Goal: Task Accomplishment & Management: Complete application form

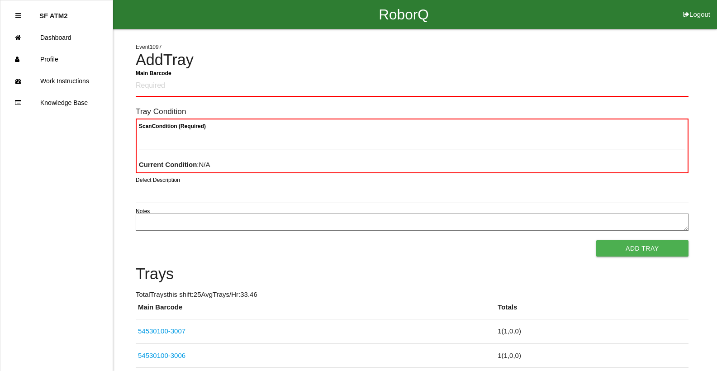
click at [487, 206] on div "Defect Description" at bounding box center [412, 194] width 553 height 24
click at [491, 211] on form "Main Barcode Tray Condition Scan Condition (Required) Current Condition : N/A D…" at bounding box center [412, 166] width 553 height 181
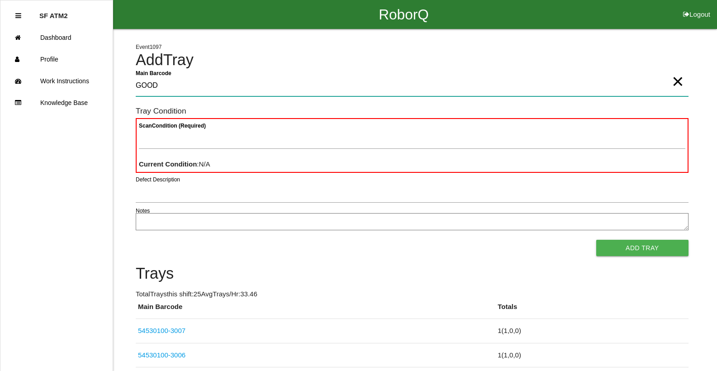
type Barcode "GOOD"
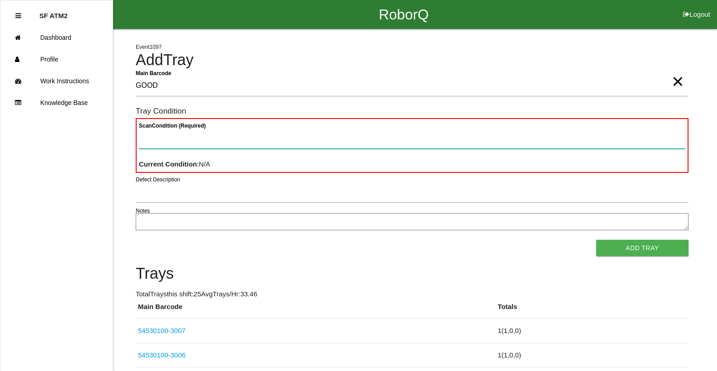
click at [596, 240] on button "Add Tray" at bounding box center [642, 248] width 92 height 16
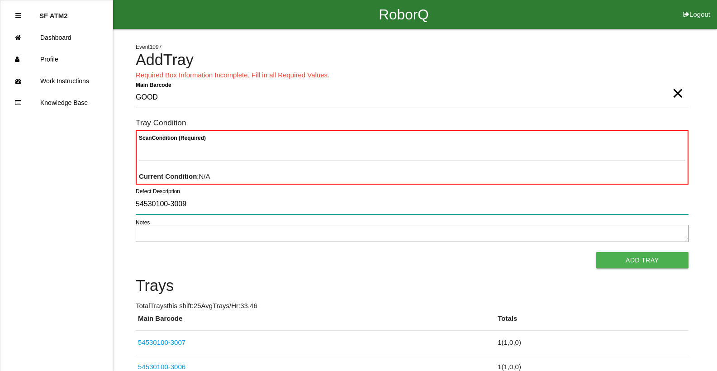
type input "54530100-3009"
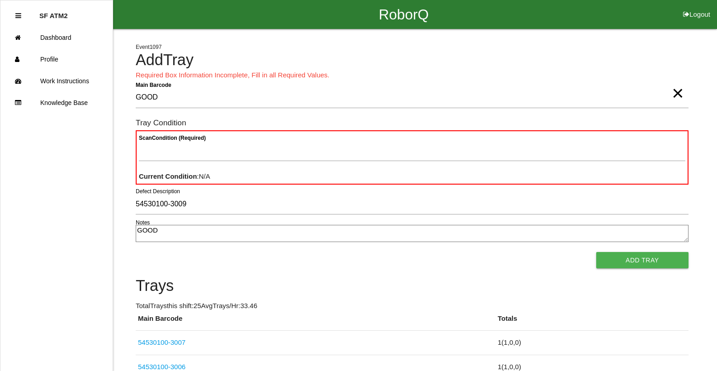
type textarea "GOOD"
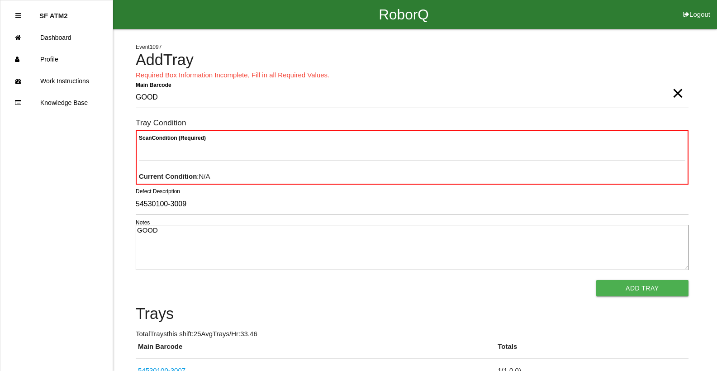
click at [596, 280] on button "Add Tray" at bounding box center [642, 288] width 92 height 16
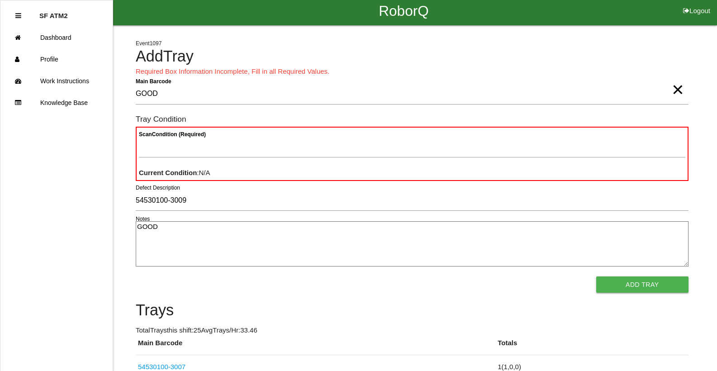
scroll to position [209, 0]
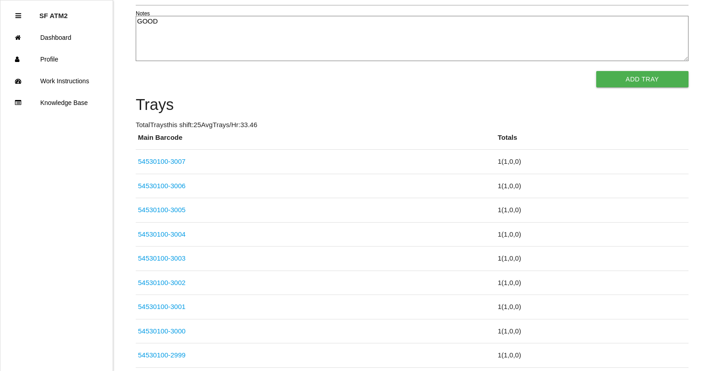
click link "54530100-3005" at bounding box center [161, 210] width 47 height 8
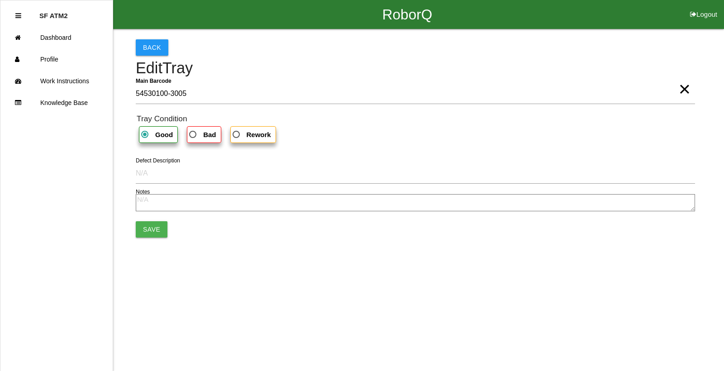
click at [0, 27] on link "Dashboard" at bounding box center [56, 38] width 112 height 22
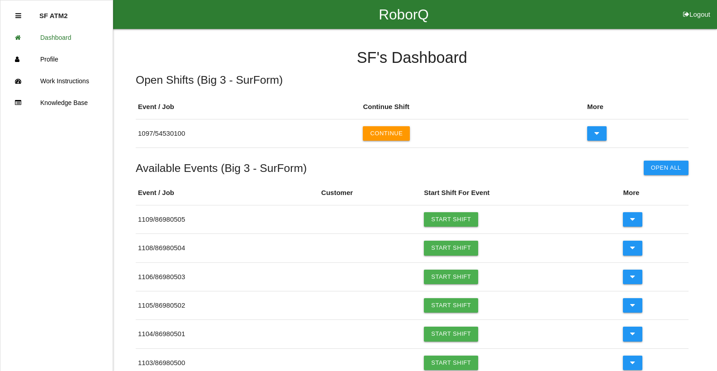
click at [0, 92] on link "Knowledge Base" at bounding box center [56, 103] width 112 height 22
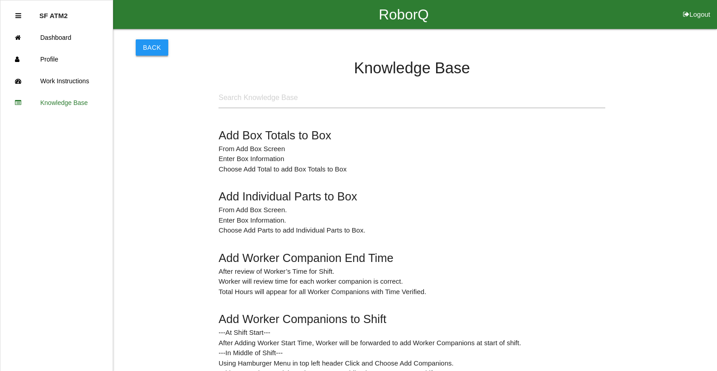
click at [151, 48] on button "Back" at bounding box center [152, 47] width 33 height 16
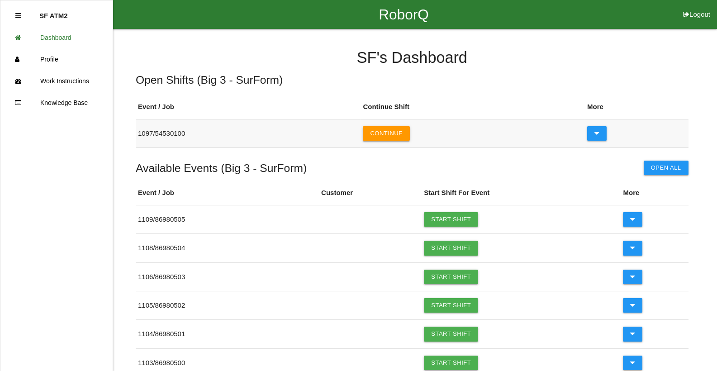
click at [374, 132] on button "Continue" at bounding box center [386, 133] width 47 height 14
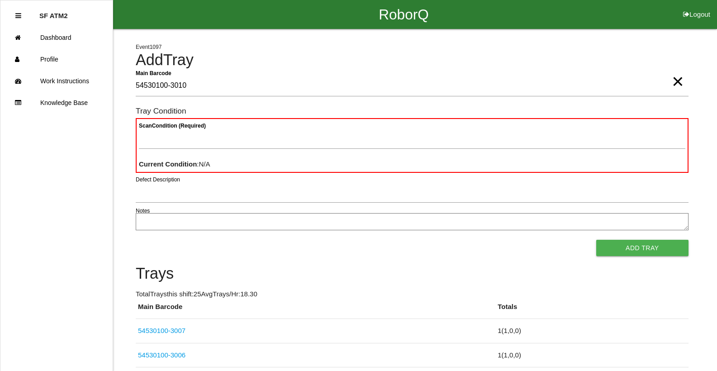
type Barcode "54530100-3010"
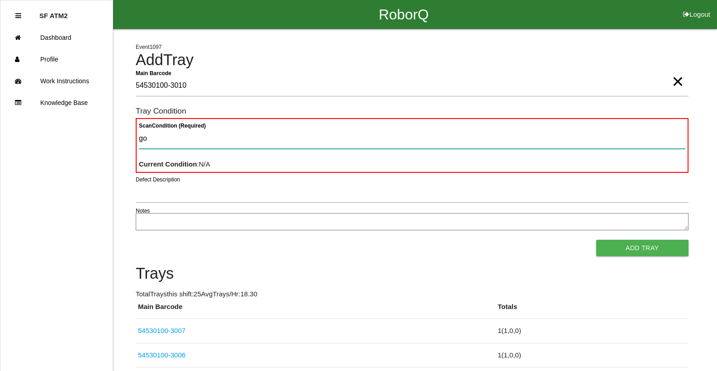
type Condition "goo"
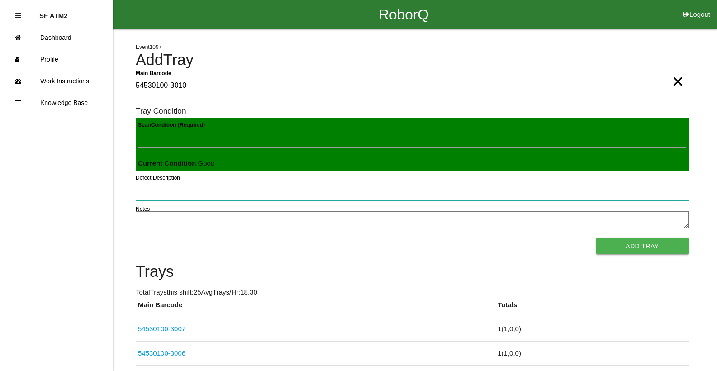
click at [596, 238] on button "Add Tray" at bounding box center [642, 246] width 92 height 16
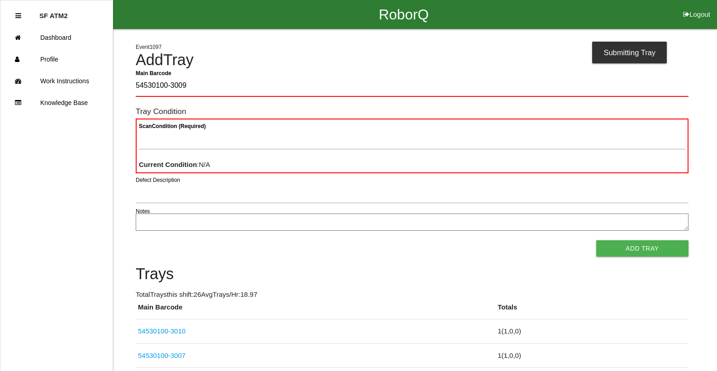
type Barcode "54530100-3009"
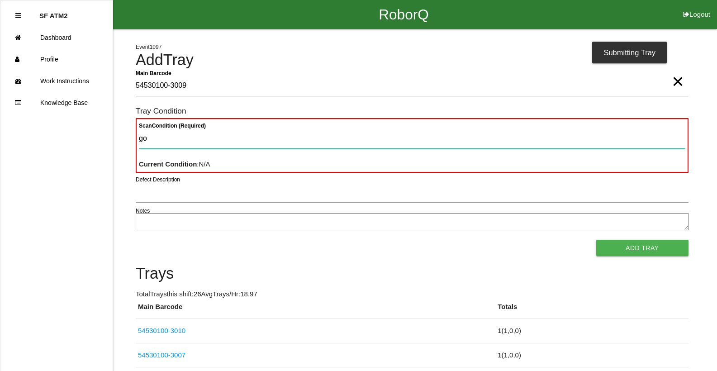
type Condition "goo"
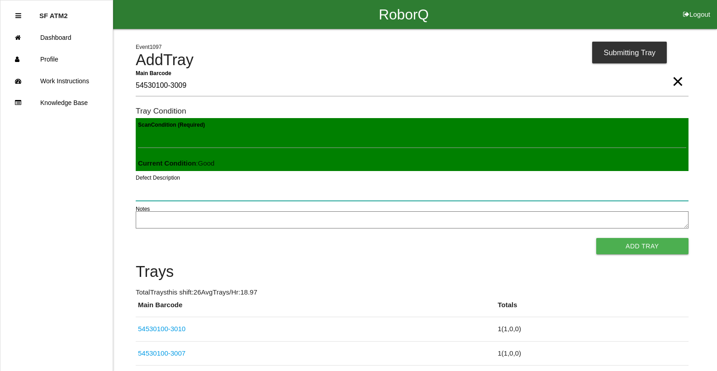
click at [596, 238] on button "Add Tray" at bounding box center [642, 246] width 92 height 16
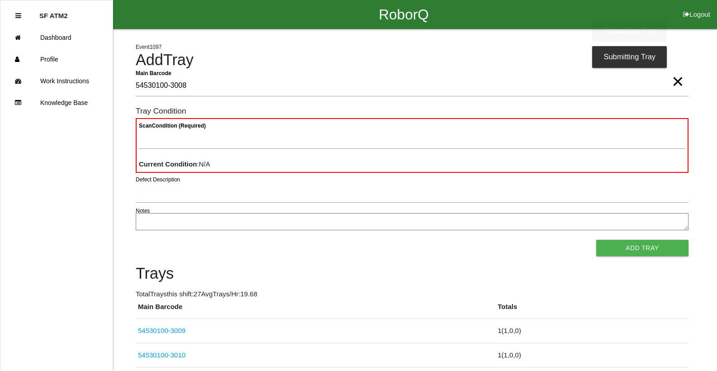
type Barcode "54530100-3008"
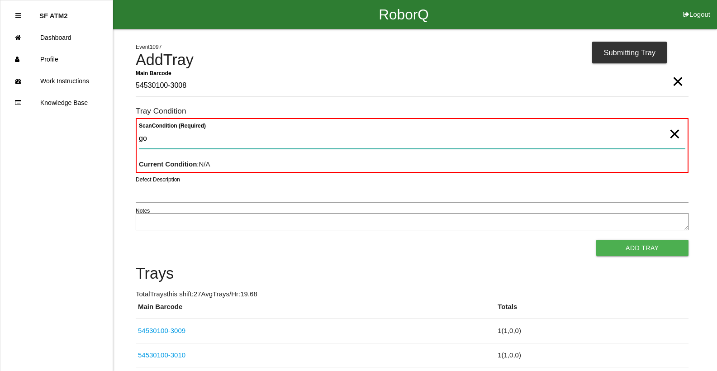
type Condition "goo"
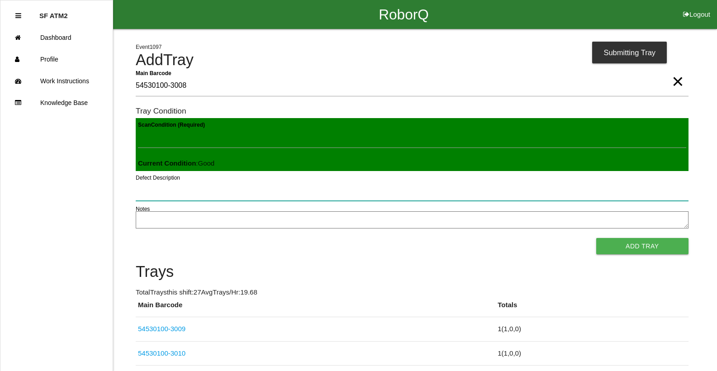
click at [596, 238] on button "Add Tray" at bounding box center [642, 246] width 92 height 16
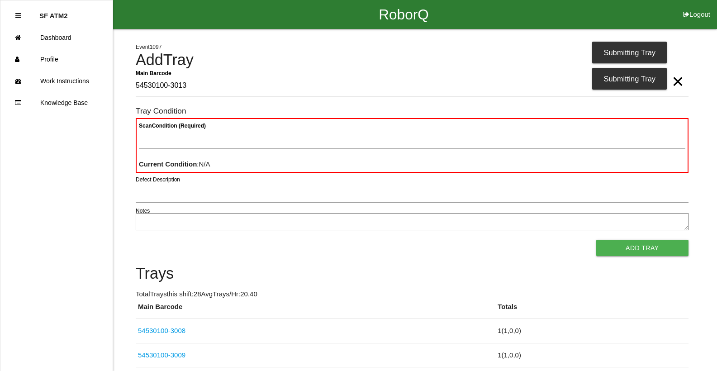
type Barcode "54530100-3013"
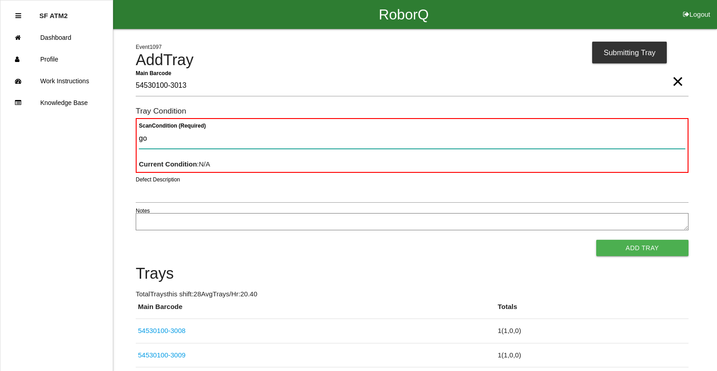
type Condition "goo"
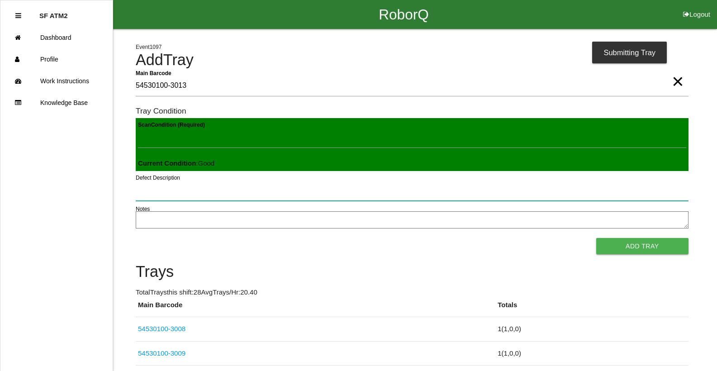
click at [596, 238] on button "Add Tray" at bounding box center [642, 246] width 92 height 16
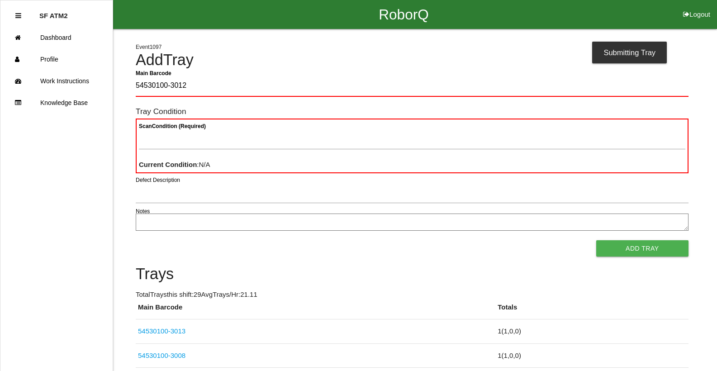
type Barcode "54530100-3012"
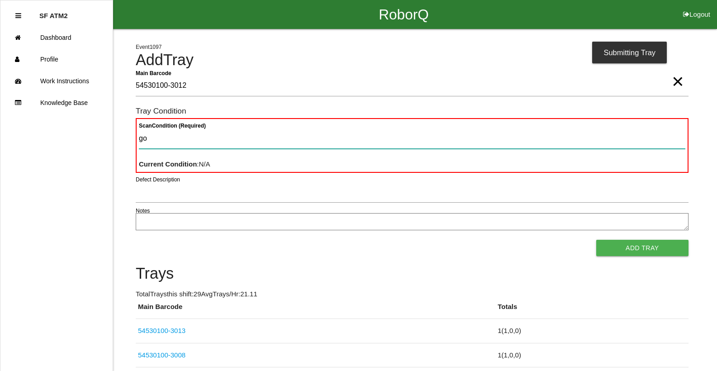
type Condition "goo"
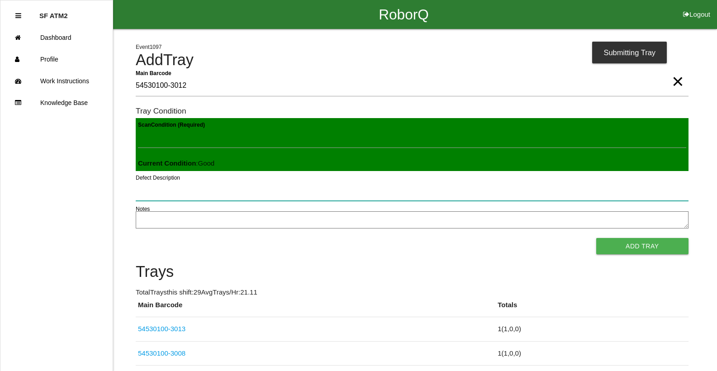
click at [596, 238] on button "Add Tray" at bounding box center [642, 246] width 92 height 16
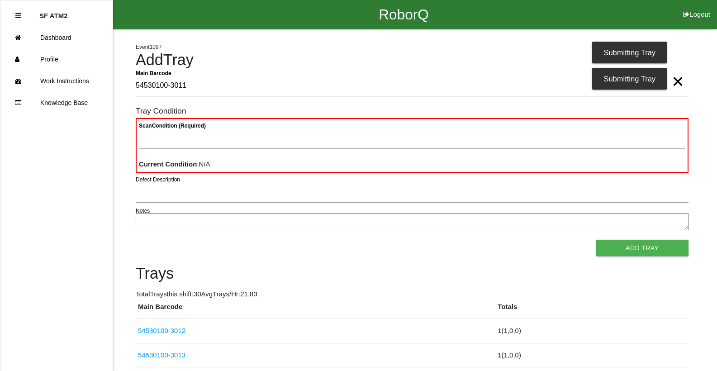
type Barcode "54530100-3011"
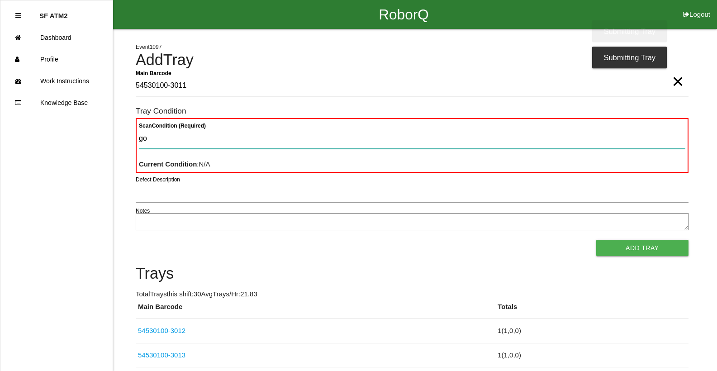
type Condition "goo"
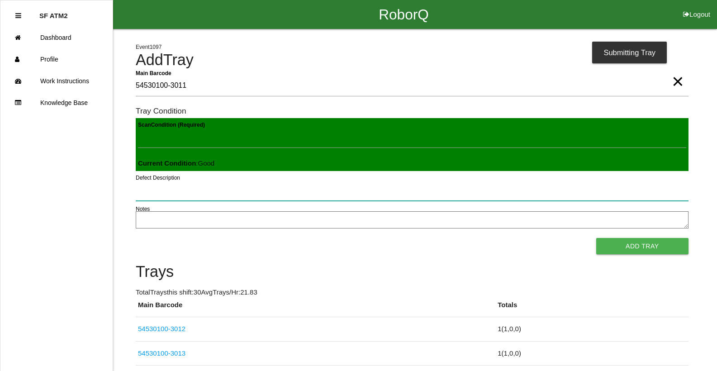
click at [596, 238] on button "Add Tray" at bounding box center [642, 246] width 92 height 16
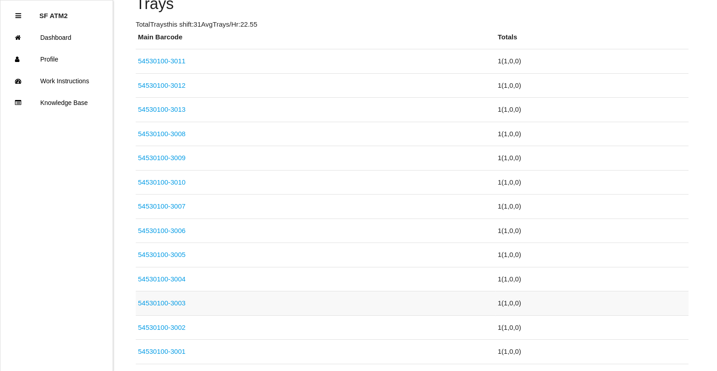
scroll to position [271, 0]
click at [171, 304] on link "54530100-3003" at bounding box center [161, 302] width 47 height 8
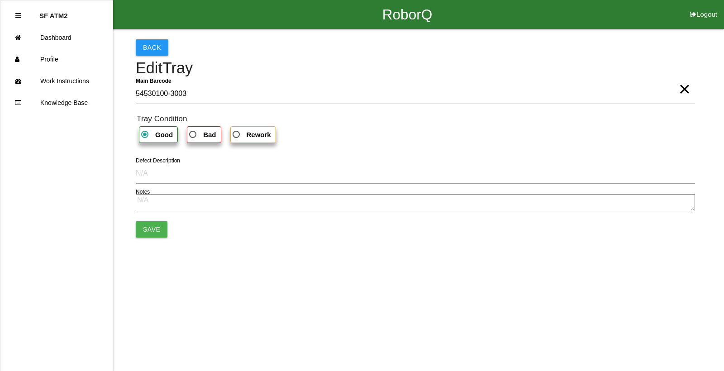
click at [205, 140] on span "Bad" at bounding box center [201, 134] width 28 height 11
click at [193, 135] on input "Bad" at bounding box center [190, 132] width 6 height 6
radio input "true"
click at [155, 228] on button "Save" at bounding box center [152, 229] width 32 height 16
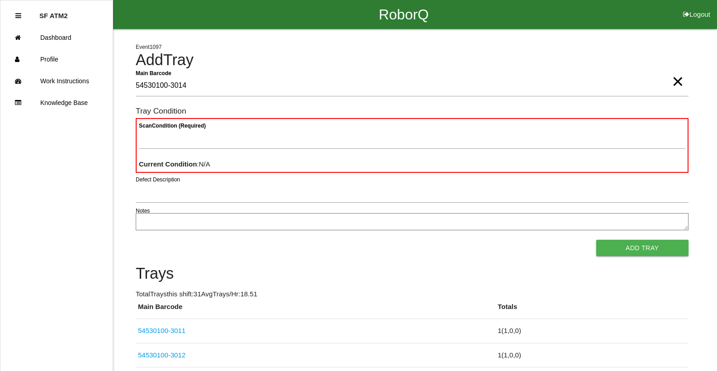
type Barcode "54530100-3014"
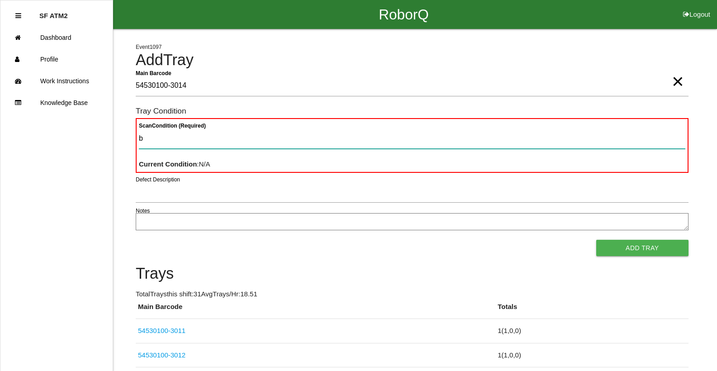
type Condition "ba"
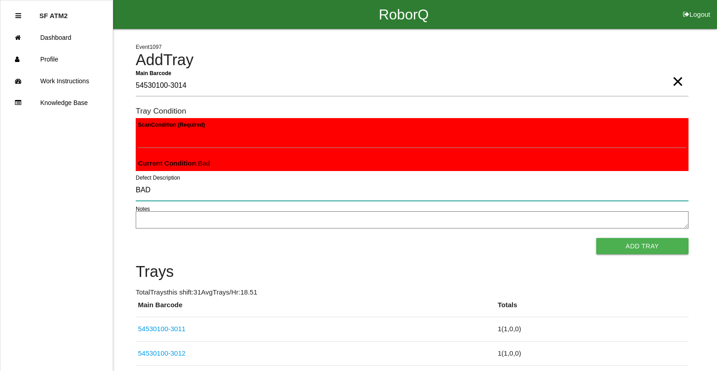
type input "BAD"
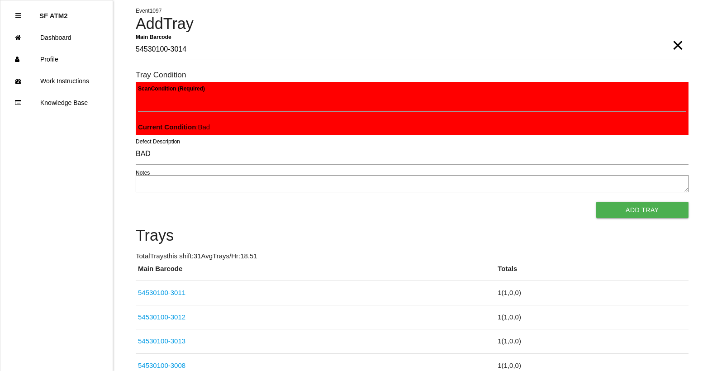
scroll to position [54, 0]
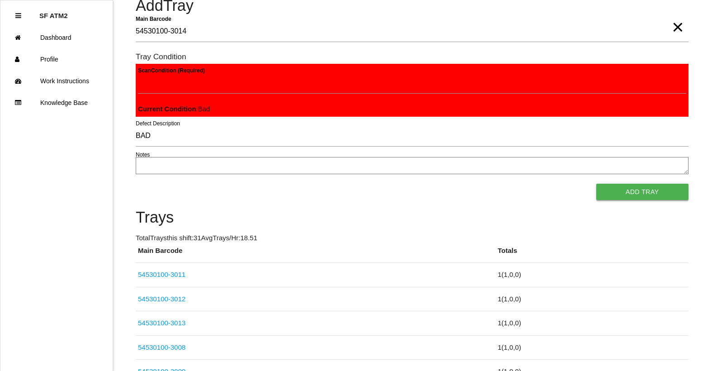
click at [651, 188] on button "Add Tray" at bounding box center [642, 192] width 92 height 16
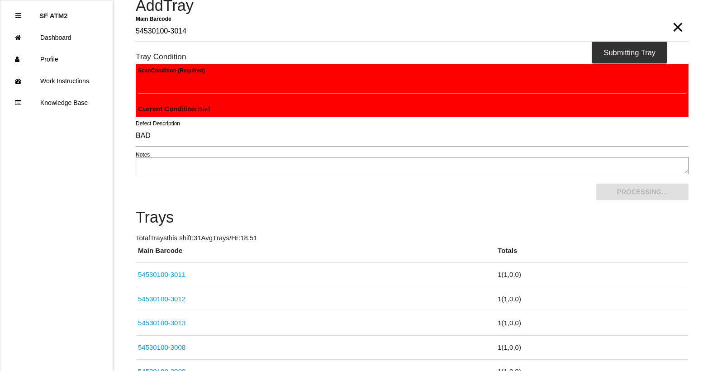
scroll to position [0, 0]
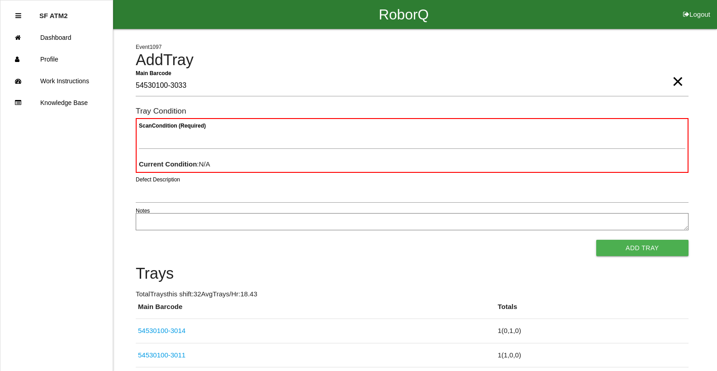
type Barcode "54530100-3033"
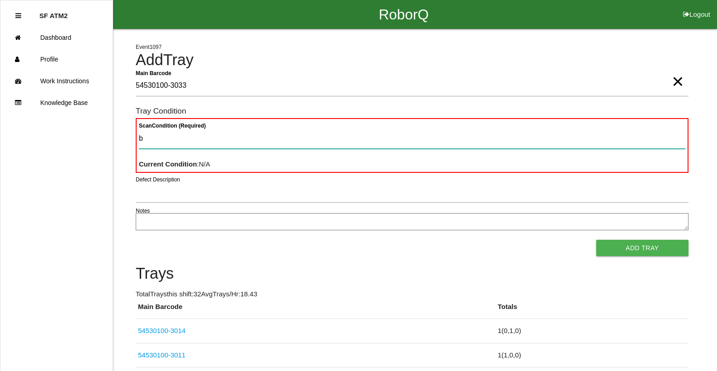
type Condition "ba"
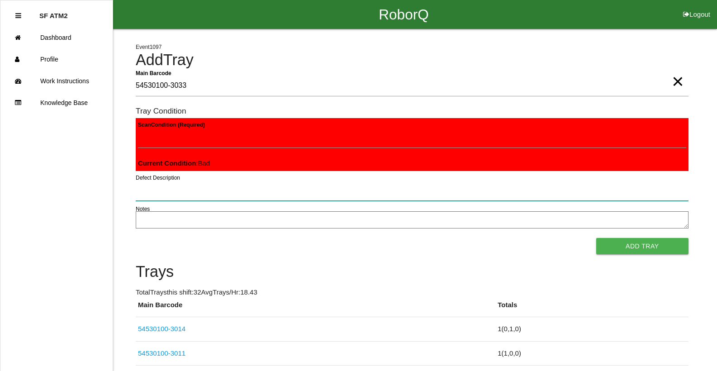
click at [596, 238] on button "Add Tray" at bounding box center [642, 246] width 92 height 16
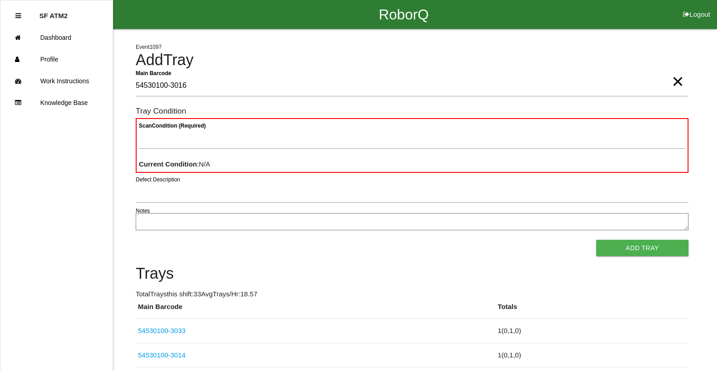
type Barcode "54530100-3016"
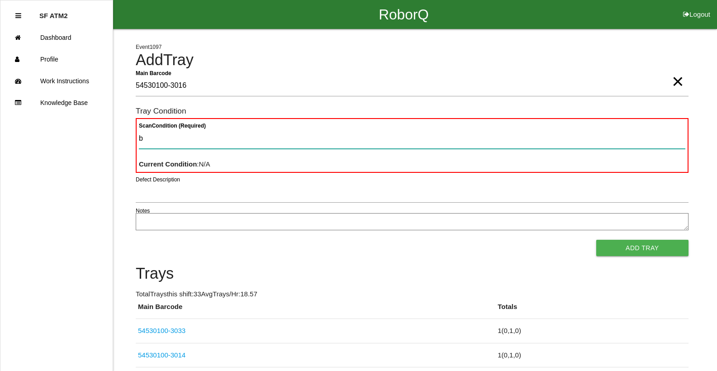
type Condition "ba"
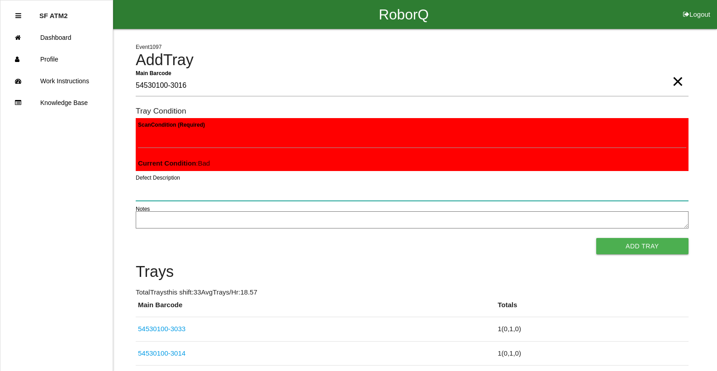
click at [596, 238] on button "Add Tray" at bounding box center [642, 246] width 92 height 16
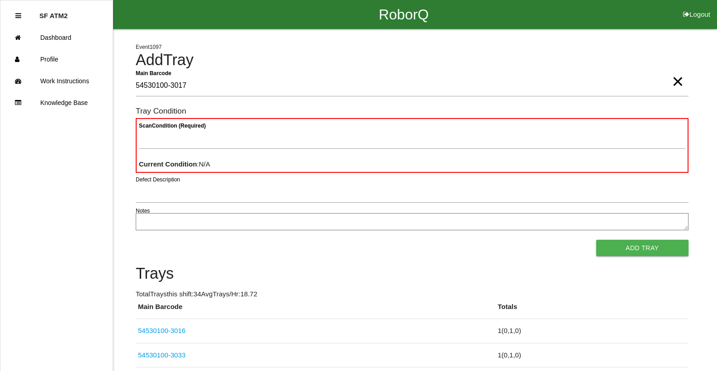
type Barcode "54530100-3017"
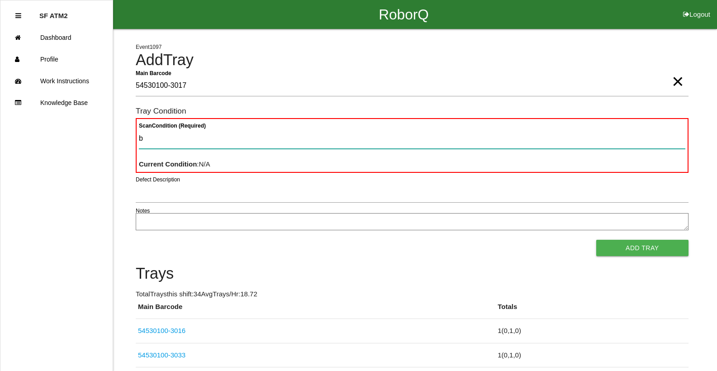
type Condition "ba"
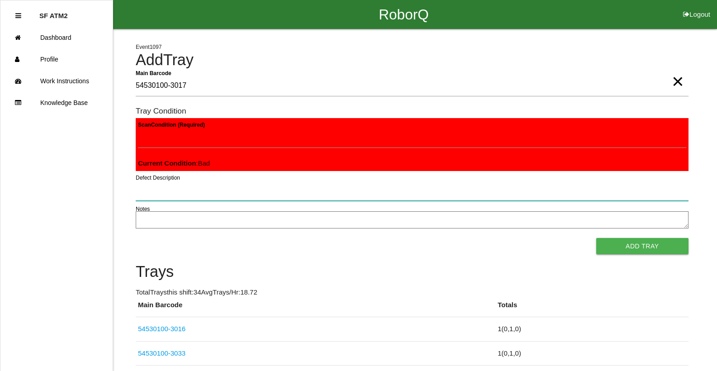
click at [596, 238] on button "Add Tray" at bounding box center [642, 246] width 92 height 16
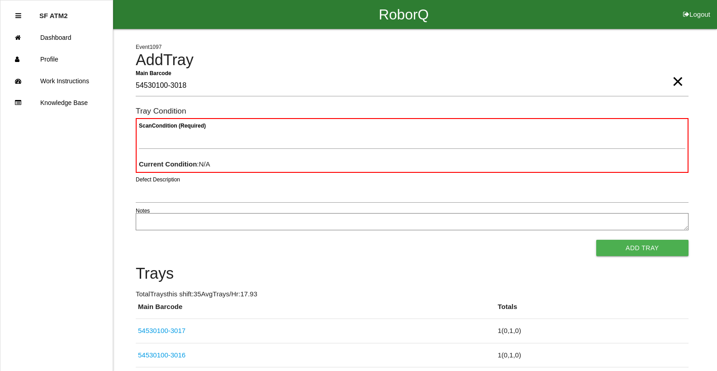
type Barcode "54530100-3018"
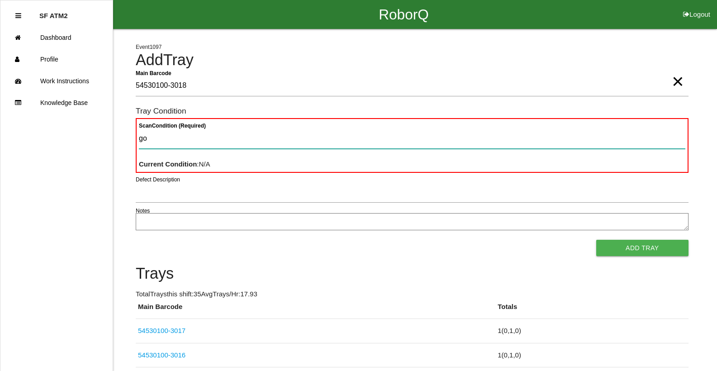
type Condition "goo"
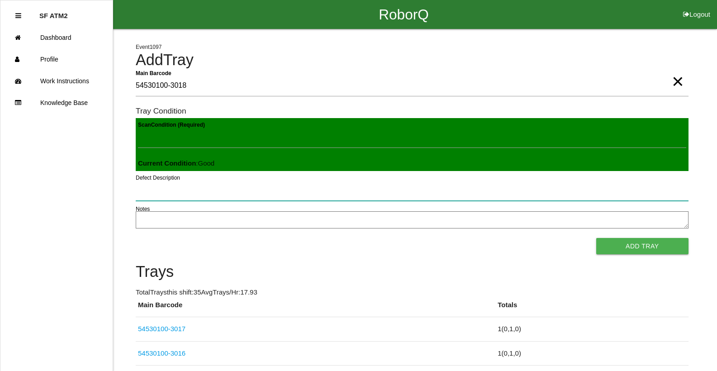
click at [596, 238] on button "Add Tray" at bounding box center [642, 246] width 92 height 16
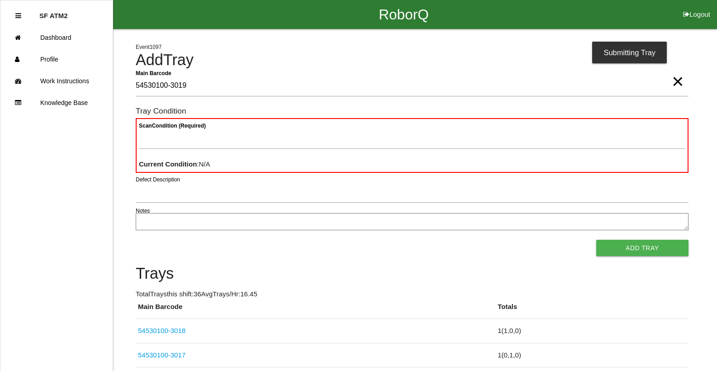
type Barcode "54530100-3019"
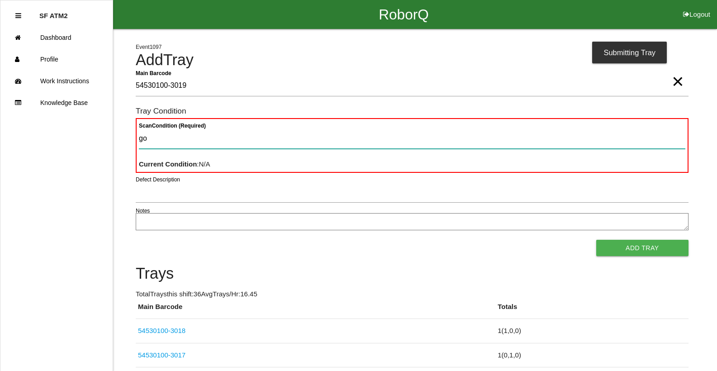
type Condition "goo"
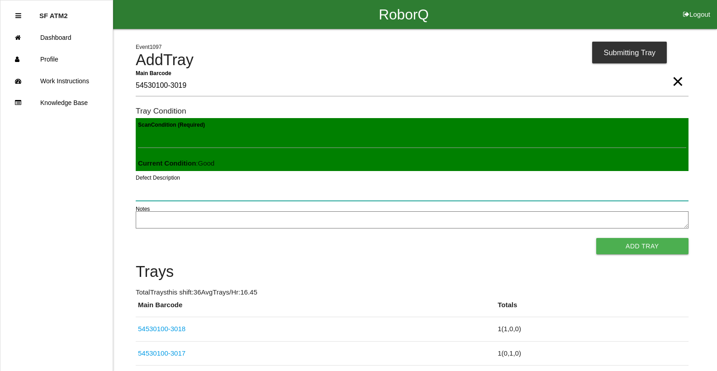
click at [596, 238] on button "Add Tray" at bounding box center [642, 246] width 92 height 16
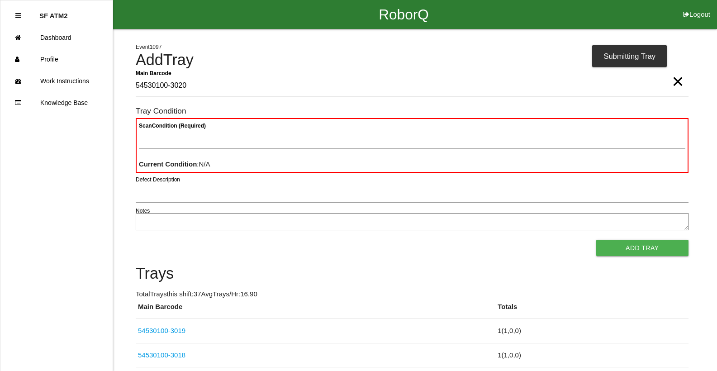
type Barcode "54530100-3020"
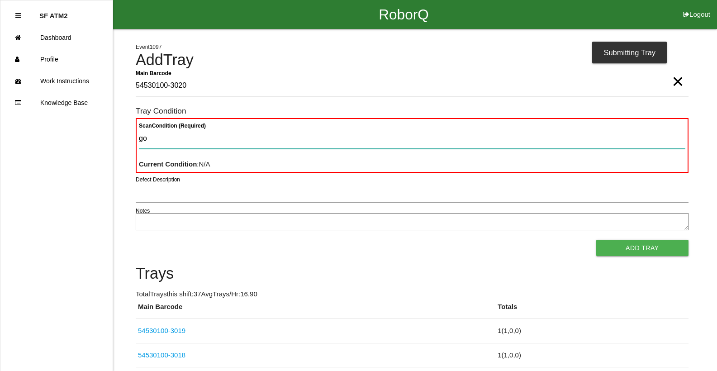
type Condition "goo"
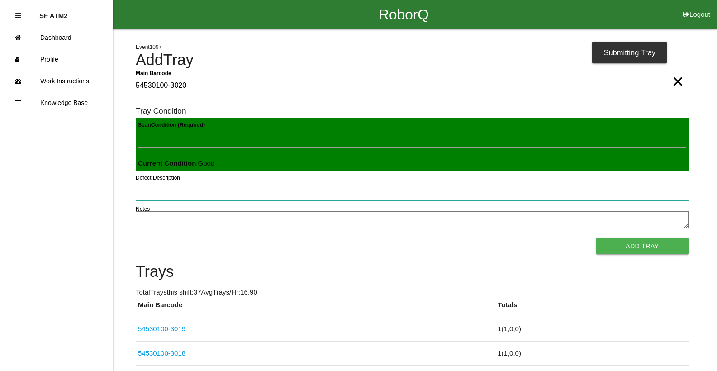
click at [596, 238] on button "Add Tray" at bounding box center [642, 246] width 92 height 16
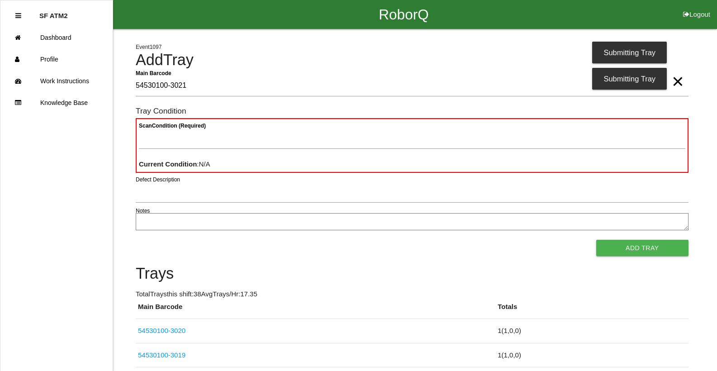
type Barcode "54530100-3021"
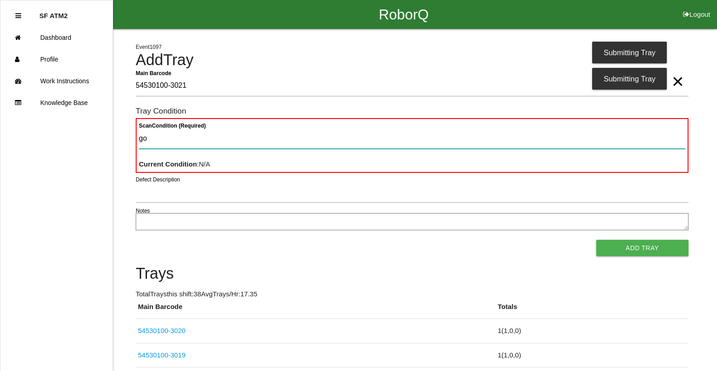
type Condition "goo"
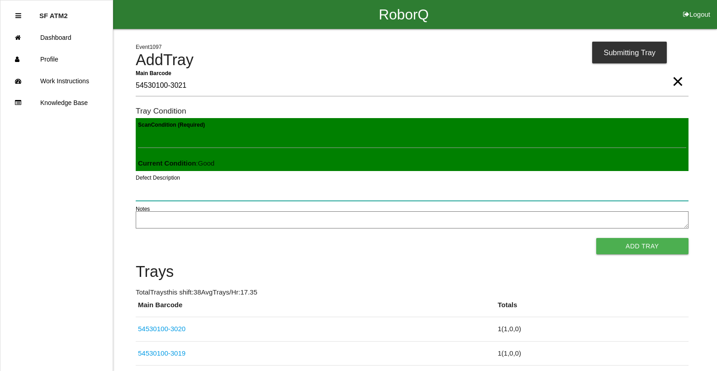
click at [596, 238] on button "Add Tray" at bounding box center [642, 246] width 92 height 16
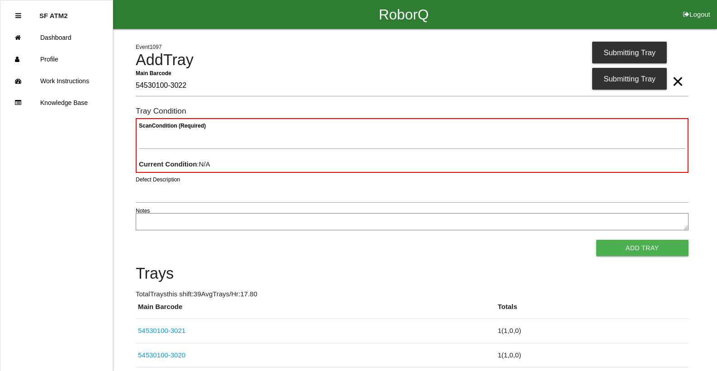
type Barcode "54530100-3022"
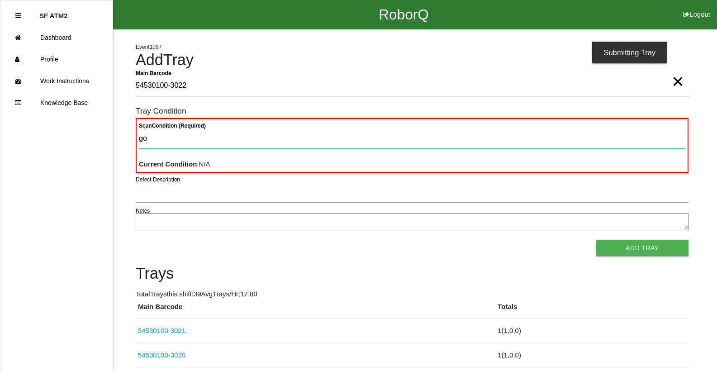
type Condition "goo"
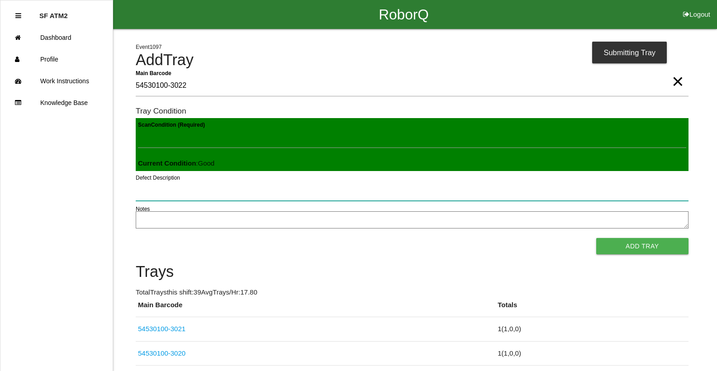
click at [596, 238] on button "Add Tray" at bounding box center [642, 246] width 92 height 16
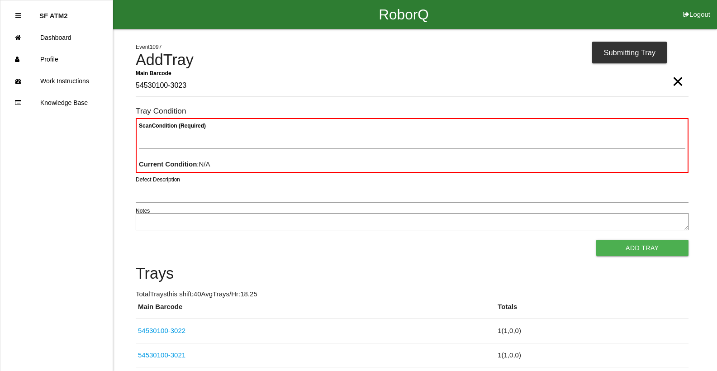
type Barcode "54530100-3023"
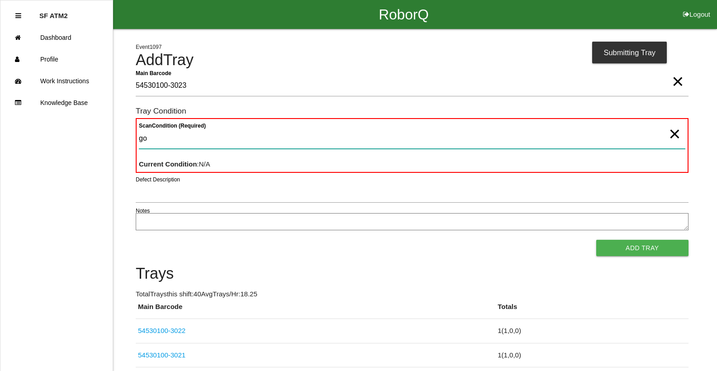
type Condition "goo"
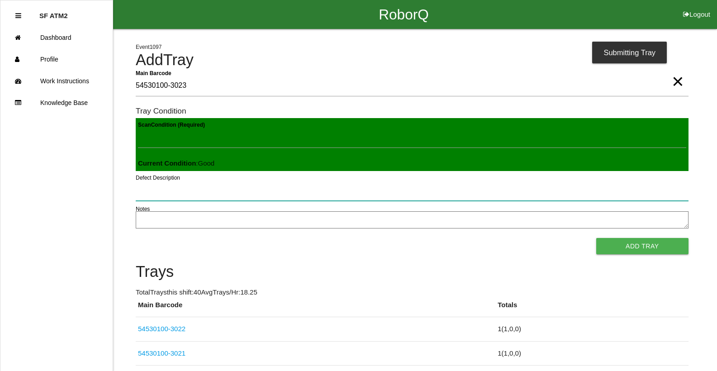
click at [596, 238] on button "Add Tray" at bounding box center [642, 246] width 92 height 16
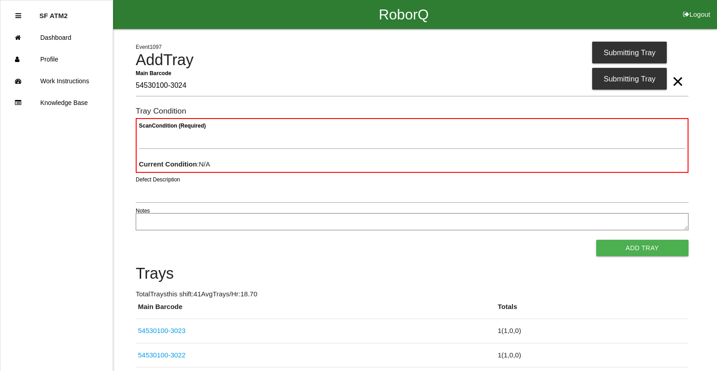
type Barcode "54530100-3024"
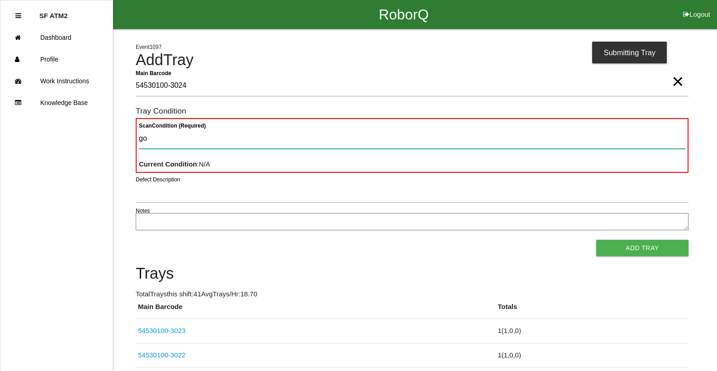
type Condition "goo"
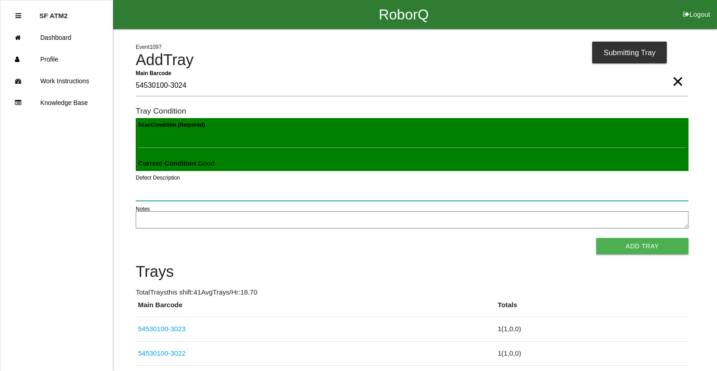
click at [596, 238] on button "Add Tray" at bounding box center [642, 246] width 92 height 16
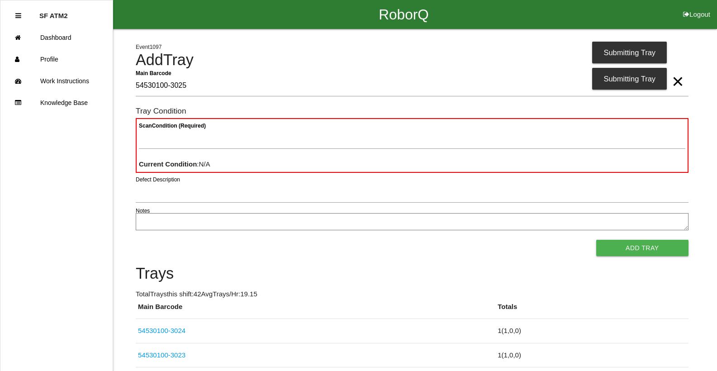
type Barcode "54530100-3025"
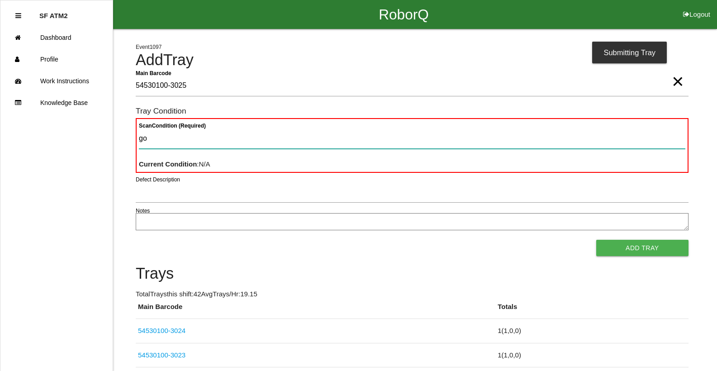
type Condition "goo"
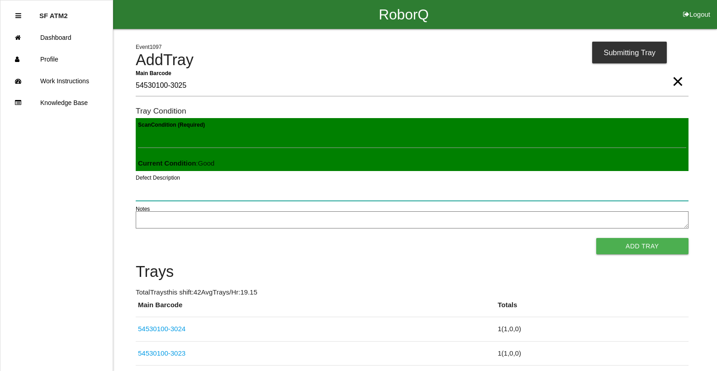
click at [596, 238] on button "Add Tray" at bounding box center [642, 246] width 92 height 16
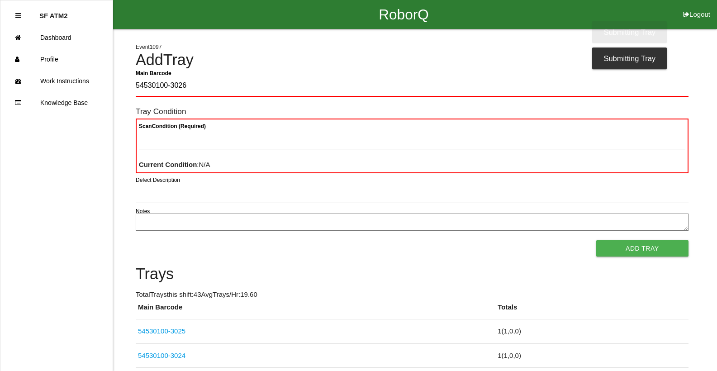
type Barcode "54530100-3026"
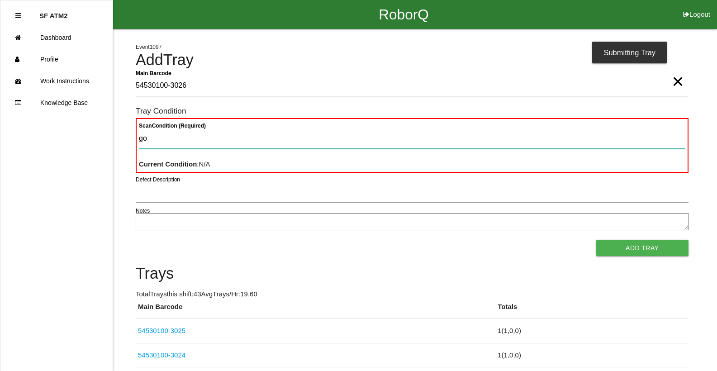
type Condition "goo"
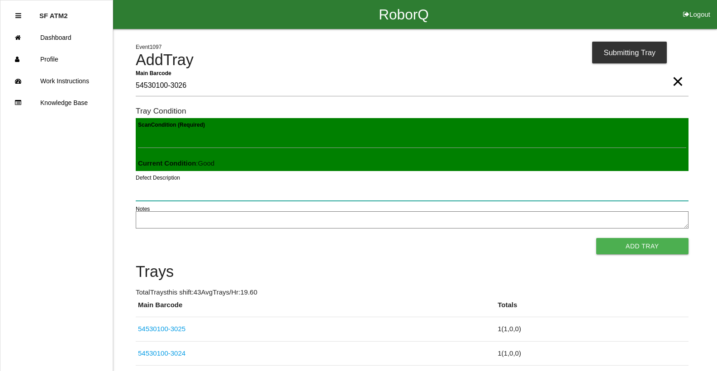
click at [596, 238] on button "Add Tray" at bounding box center [642, 246] width 92 height 16
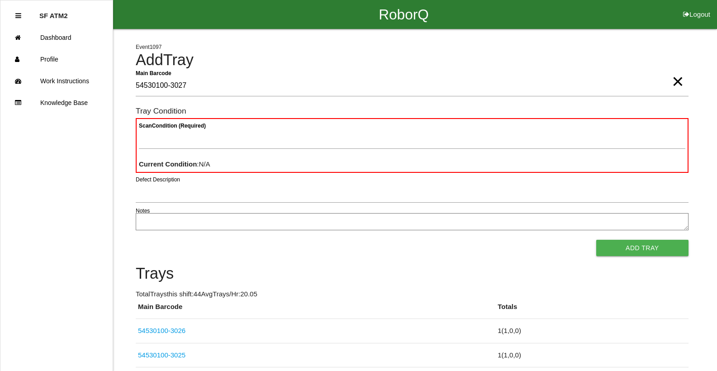
type Barcode "54530100-3027"
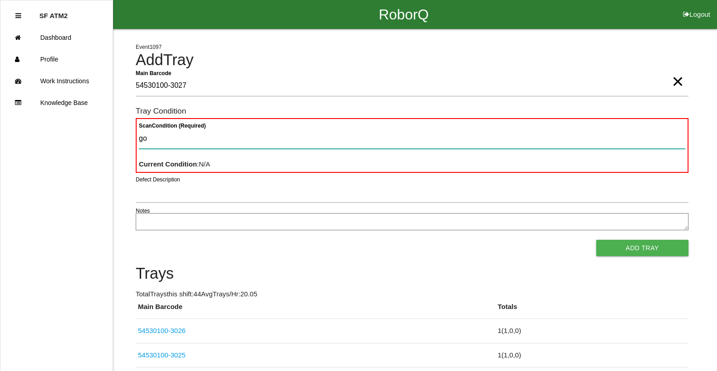
type Condition "goo"
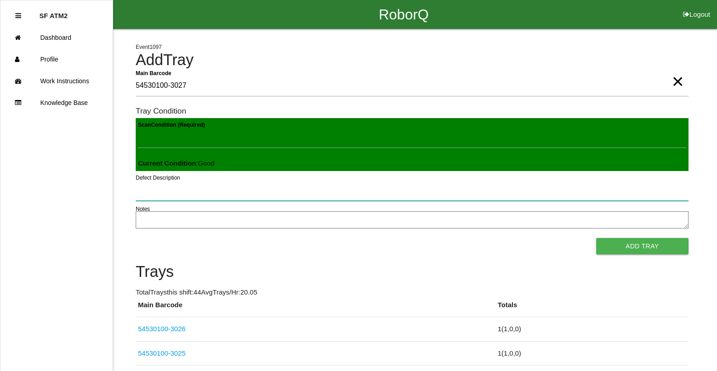
click at [596, 238] on button "Add Tray" at bounding box center [642, 246] width 92 height 16
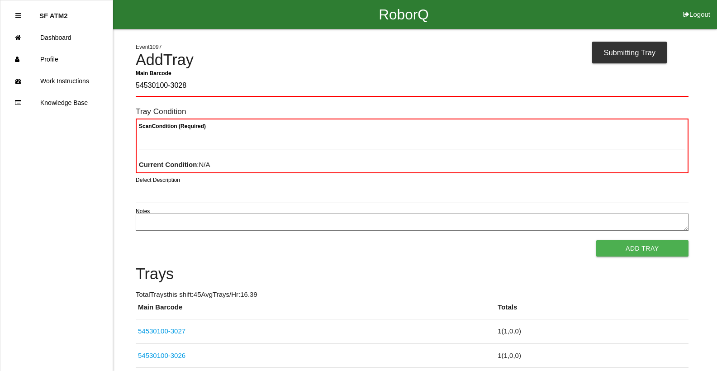
type Barcode "54530100-3028"
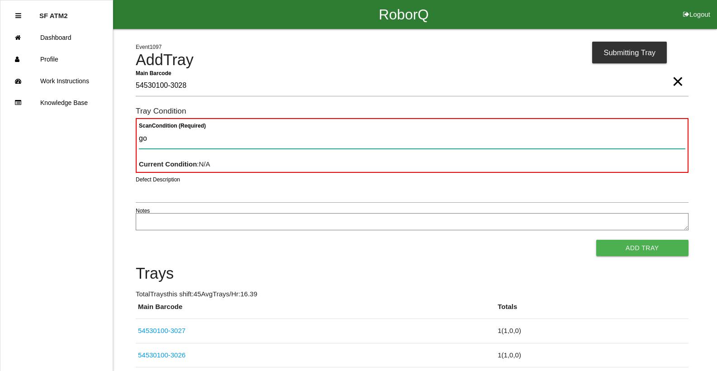
type Condition "goo"
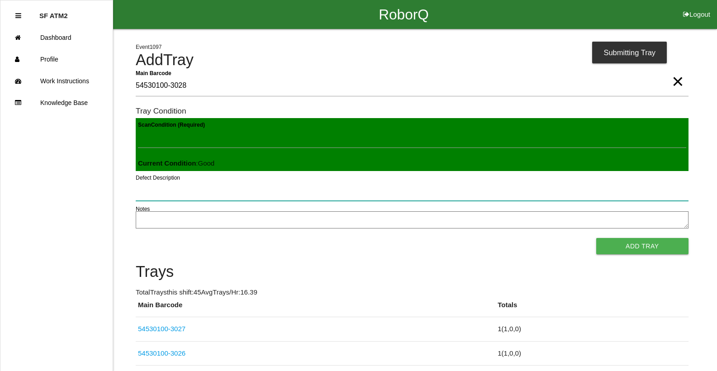
click at [596, 238] on button "Add Tray" at bounding box center [642, 246] width 92 height 16
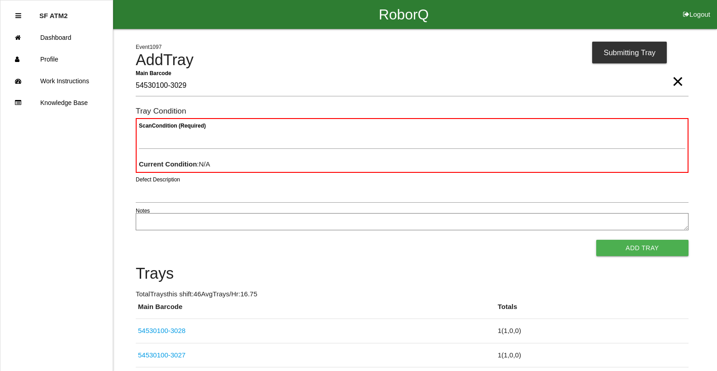
type Barcode "54530100-3029"
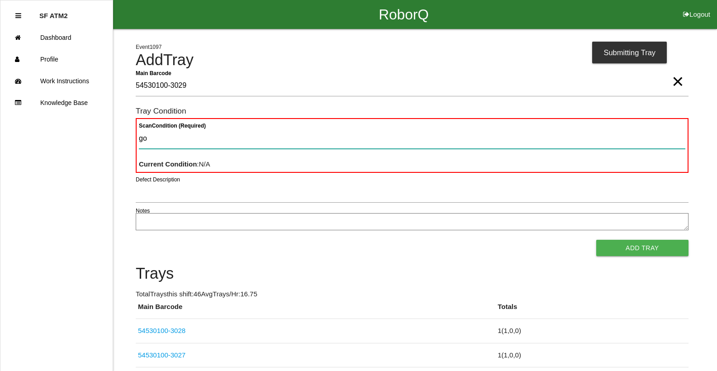
type Condition "goo"
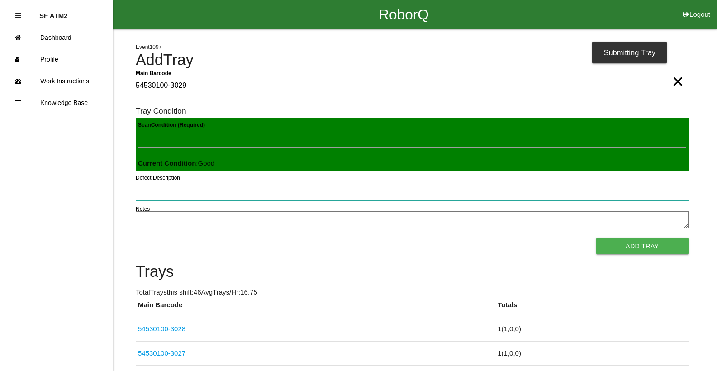
click at [596, 238] on button "Add Tray" at bounding box center [642, 246] width 92 height 16
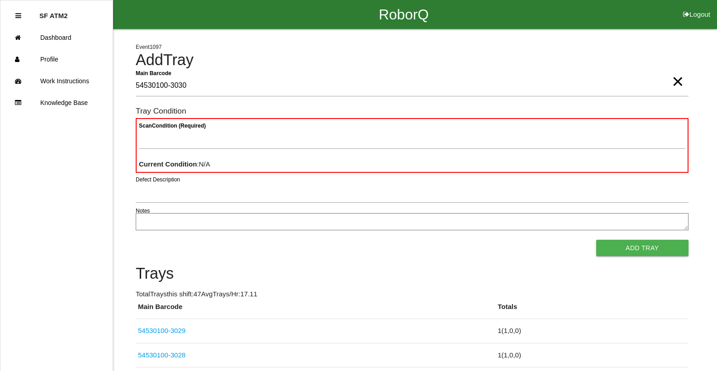
type Barcode "54530100-3030"
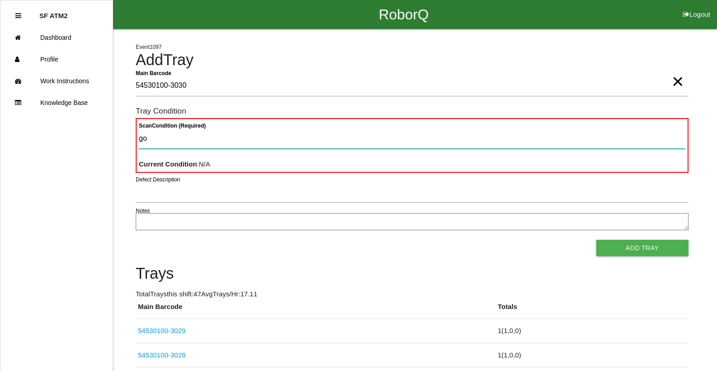
type Condition "goo"
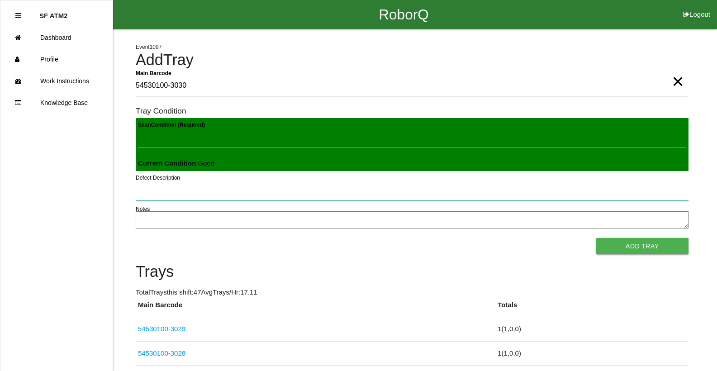
click at [596, 238] on button "Add Tray" at bounding box center [642, 246] width 92 height 16
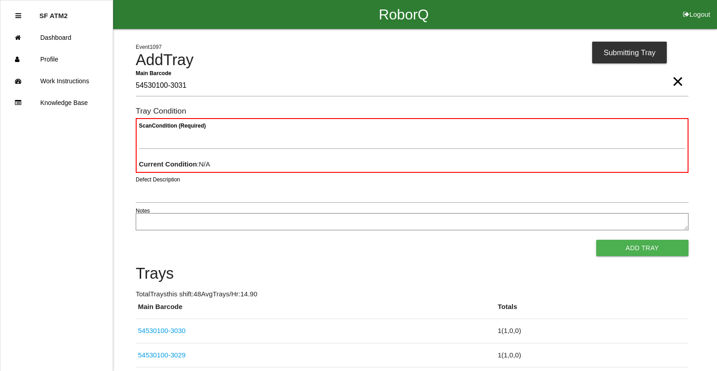
type Barcode "54530100-3031"
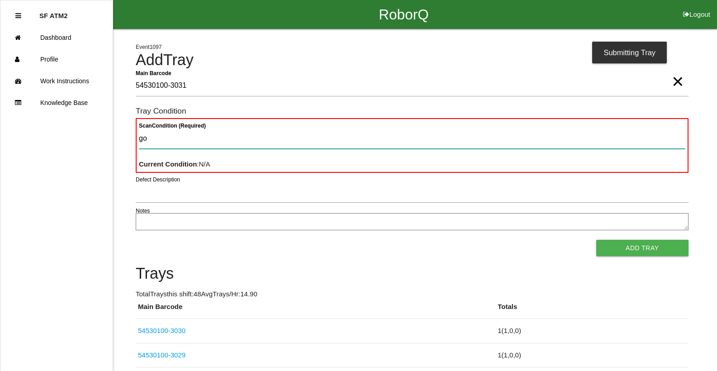
type Condition "goo"
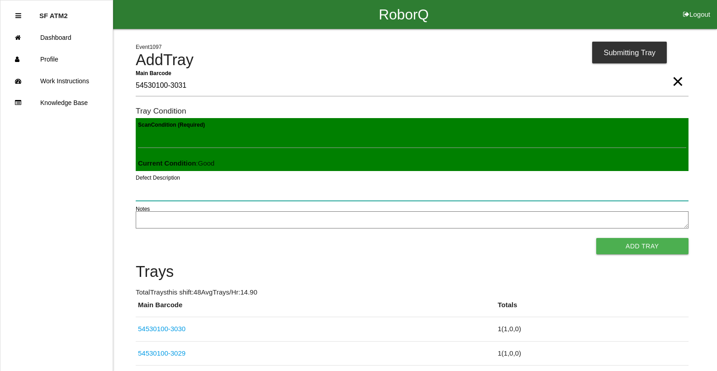
click at [596, 238] on button "Add Tray" at bounding box center [642, 246] width 92 height 16
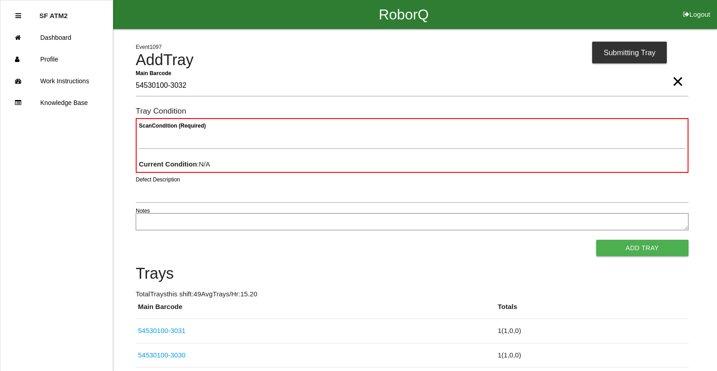
type Barcode "54530100-3032"
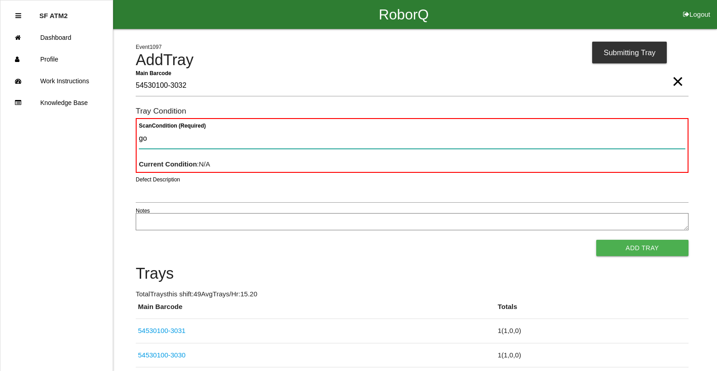
type Condition "goo"
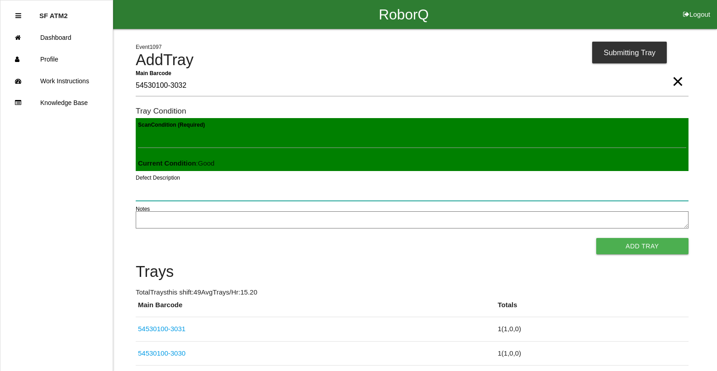
click at [596, 238] on button "Add Tray" at bounding box center [642, 246] width 92 height 16
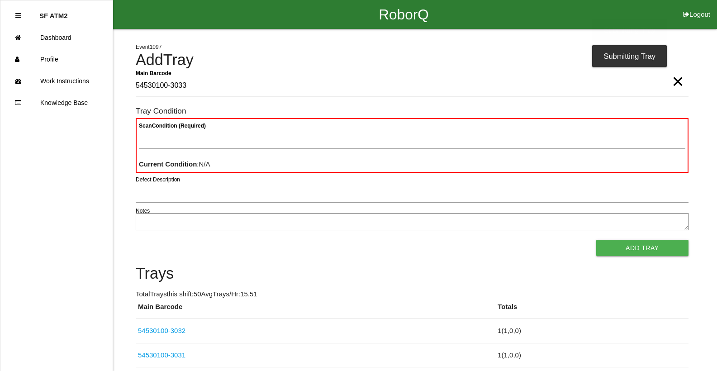
type Barcode "54530100-3033"
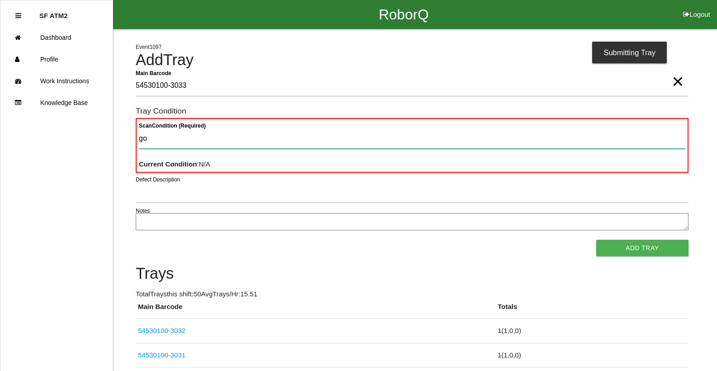
type Condition "goo"
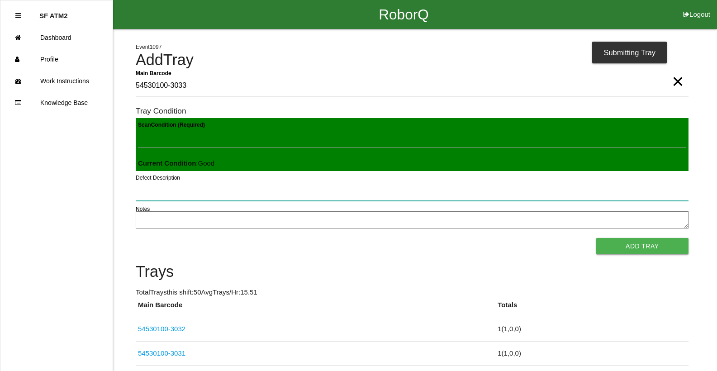
click at [596, 238] on button "Add Tray" at bounding box center [642, 246] width 92 height 16
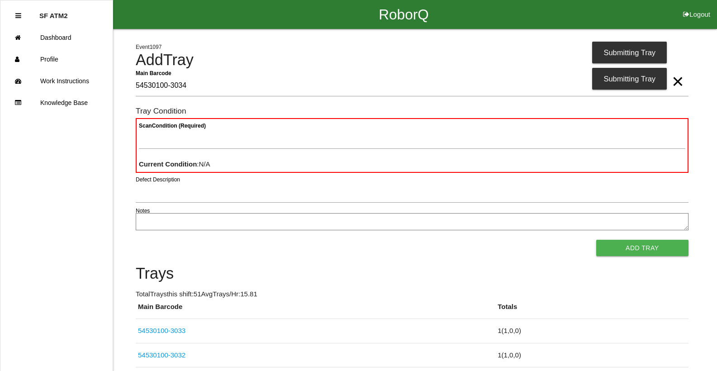
type Barcode "54530100-3034"
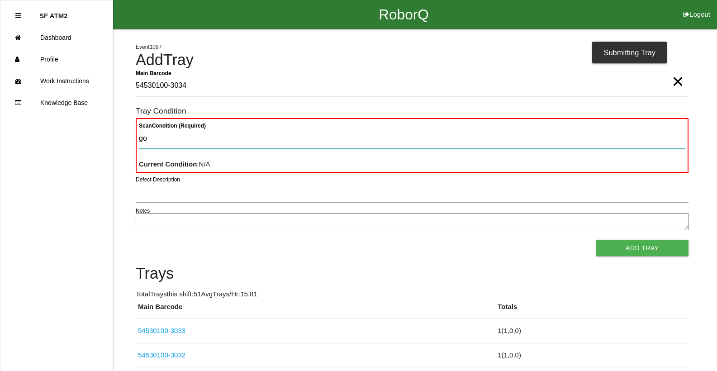
type Condition "goo"
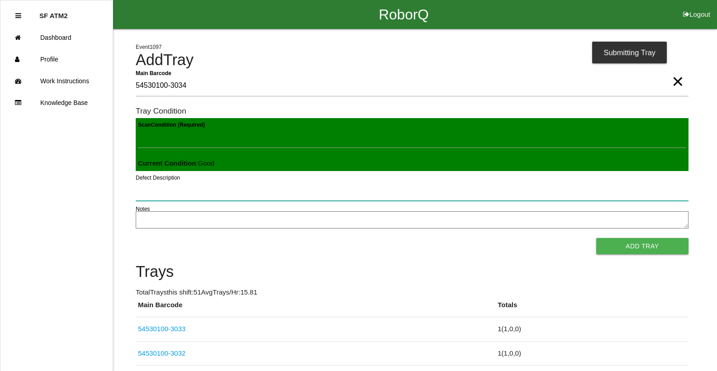
click at [596, 238] on button "Add Tray" at bounding box center [642, 246] width 92 height 16
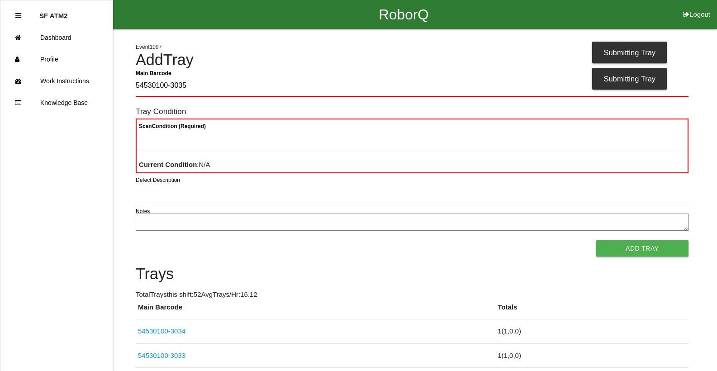
type Barcode "54530100-3035"
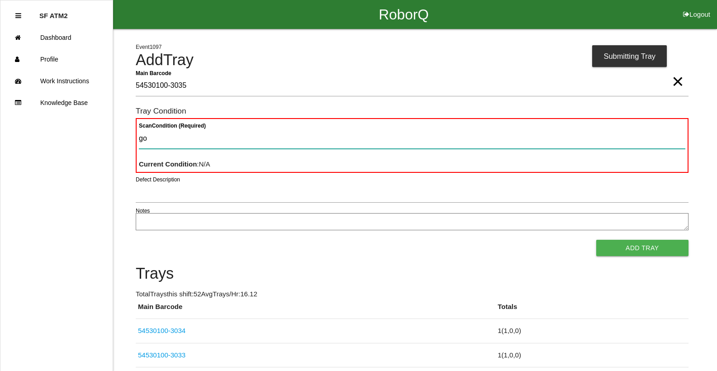
type Condition "goo"
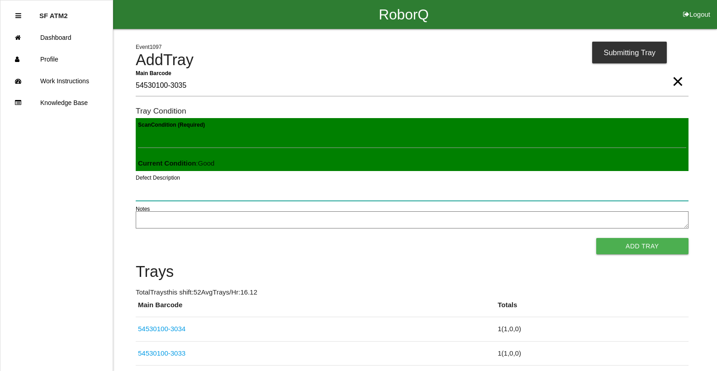
click at [596, 238] on button "Add Tray" at bounding box center [642, 246] width 92 height 16
